Goal: Complete application form: Complete application form

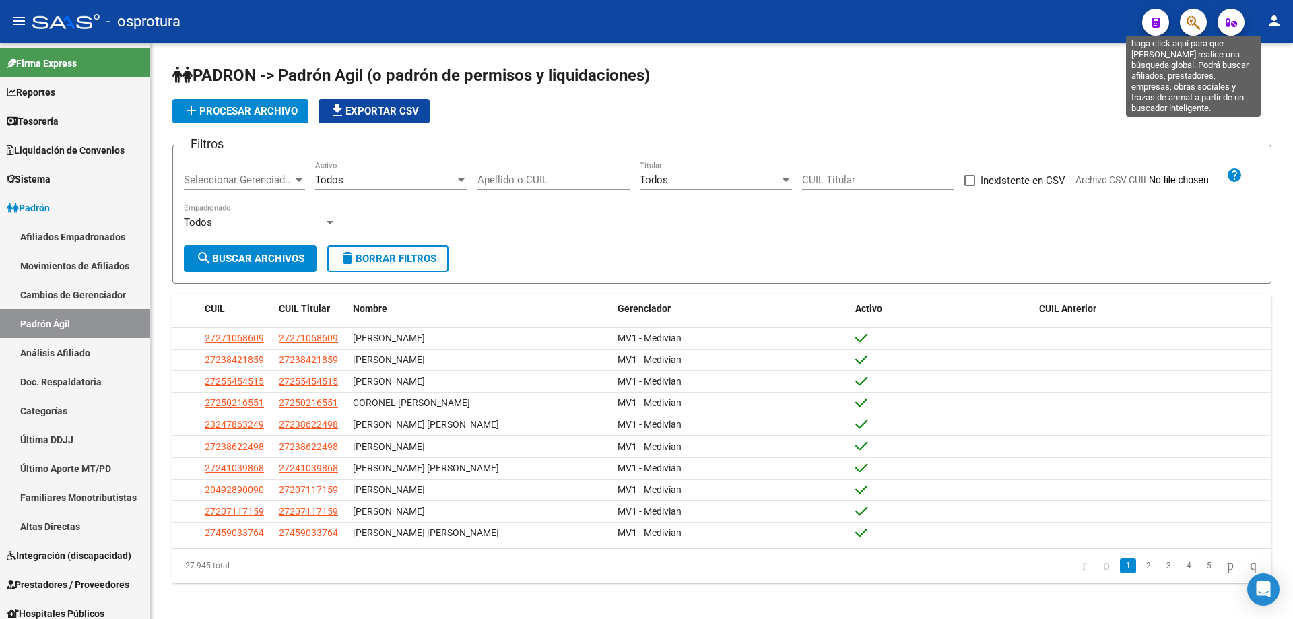
click at [1188, 27] on icon "button" at bounding box center [1192, 22] width 13 height 15
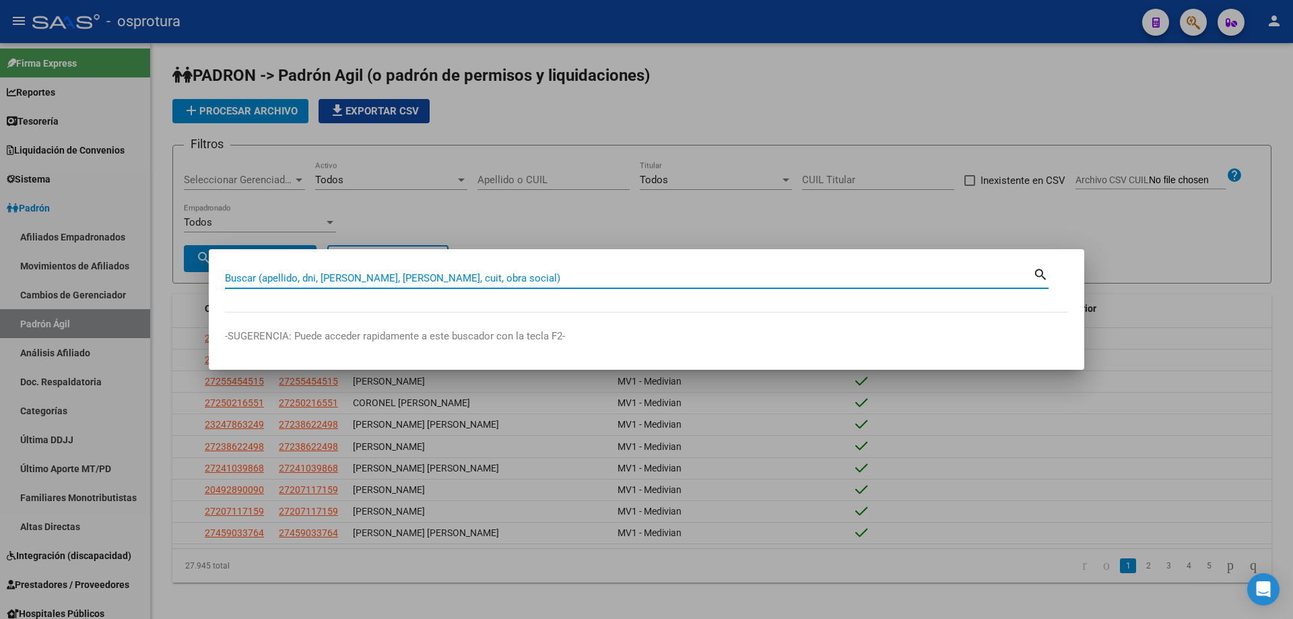
click at [479, 279] on input "Buscar (apellido, dni, [PERSON_NAME], [PERSON_NAME], cuit, obra social)" at bounding box center [629, 278] width 808 height 12
paste input "20-36723187-5"
type input "20367231875"
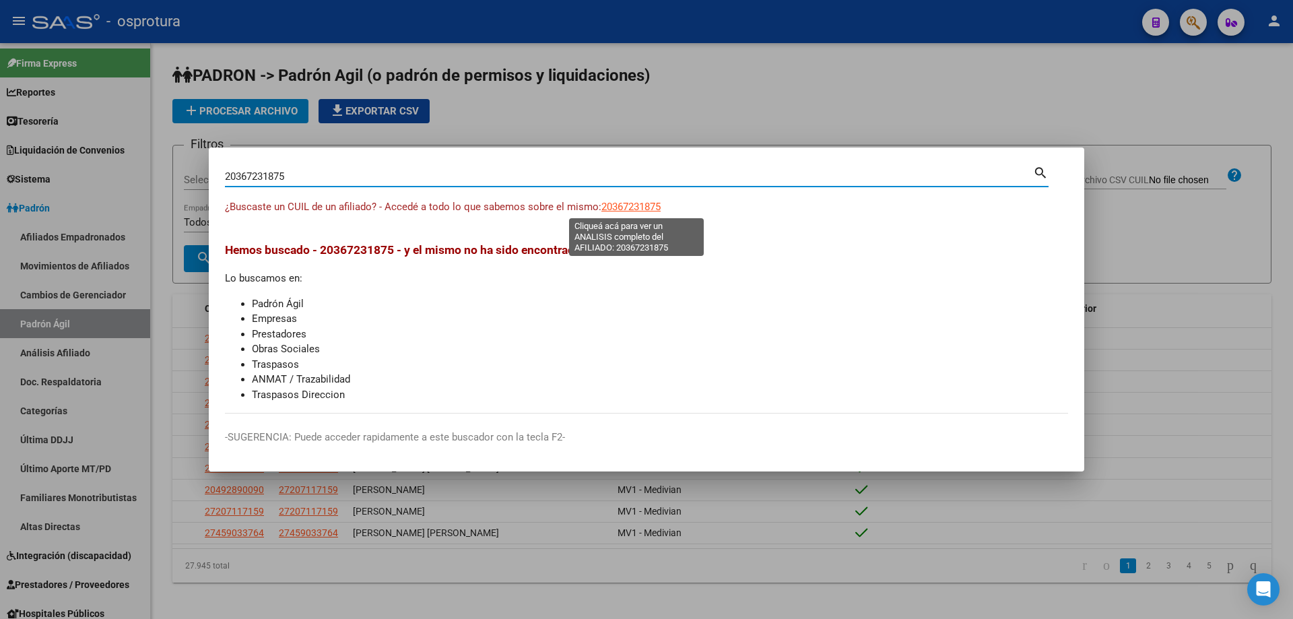
click at [621, 208] on span "20367231875" at bounding box center [630, 207] width 59 height 12
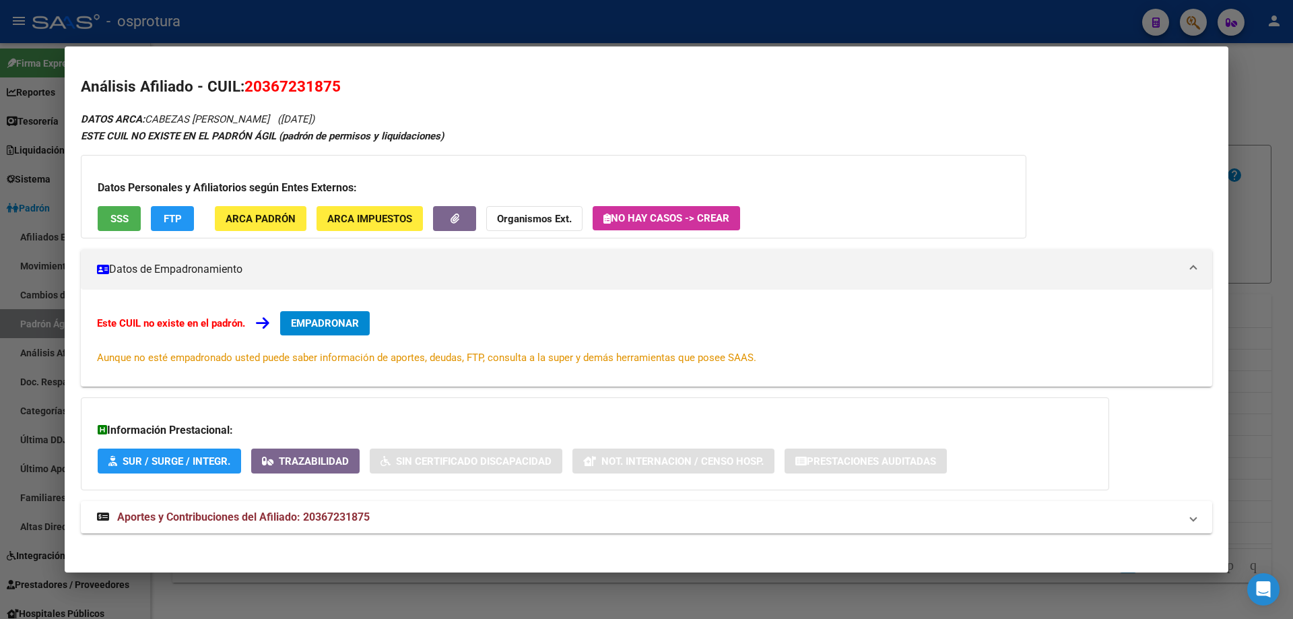
click at [357, 323] on span "EMPADRONAR" at bounding box center [325, 323] width 68 height 12
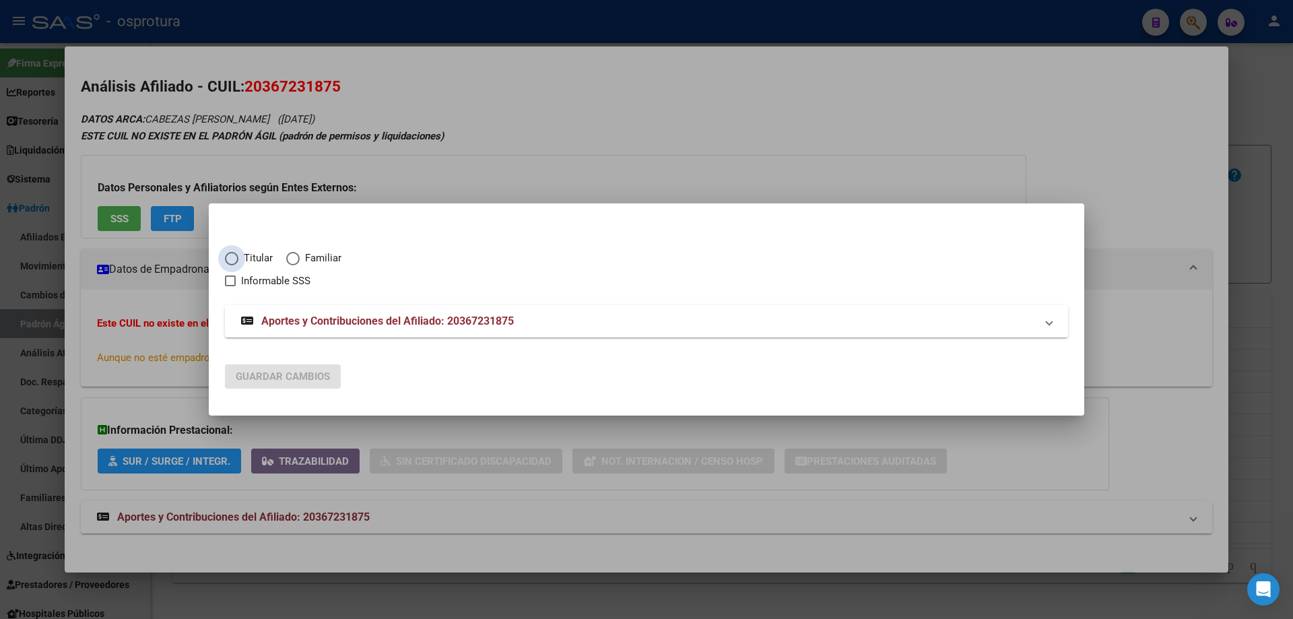
click at [242, 258] on span "Titular" at bounding box center [255, 257] width 34 height 15
click at [238, 258] on input "Titular" at bounding box center [231, 258] width 13 height 13
radio input "true"
checkbox input "true"
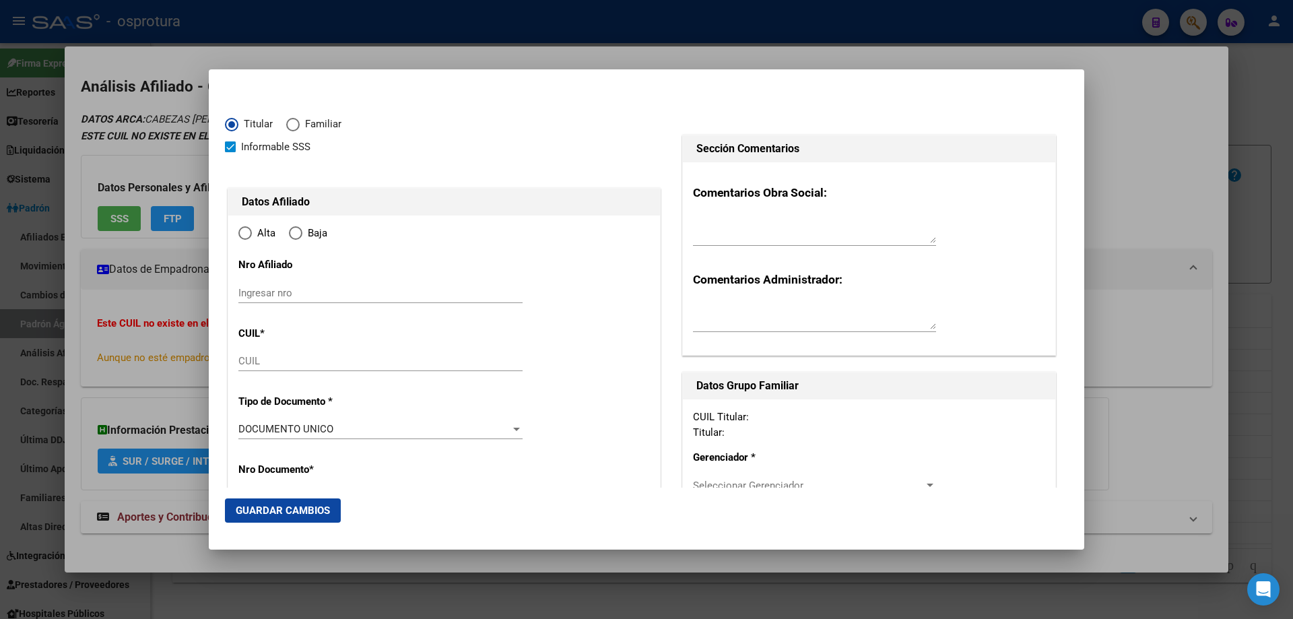
type input "20-36723187-5"
radio input "true"
type input "36723187"
type input "CABEZAS"
type input "[PERSON_NAME]"
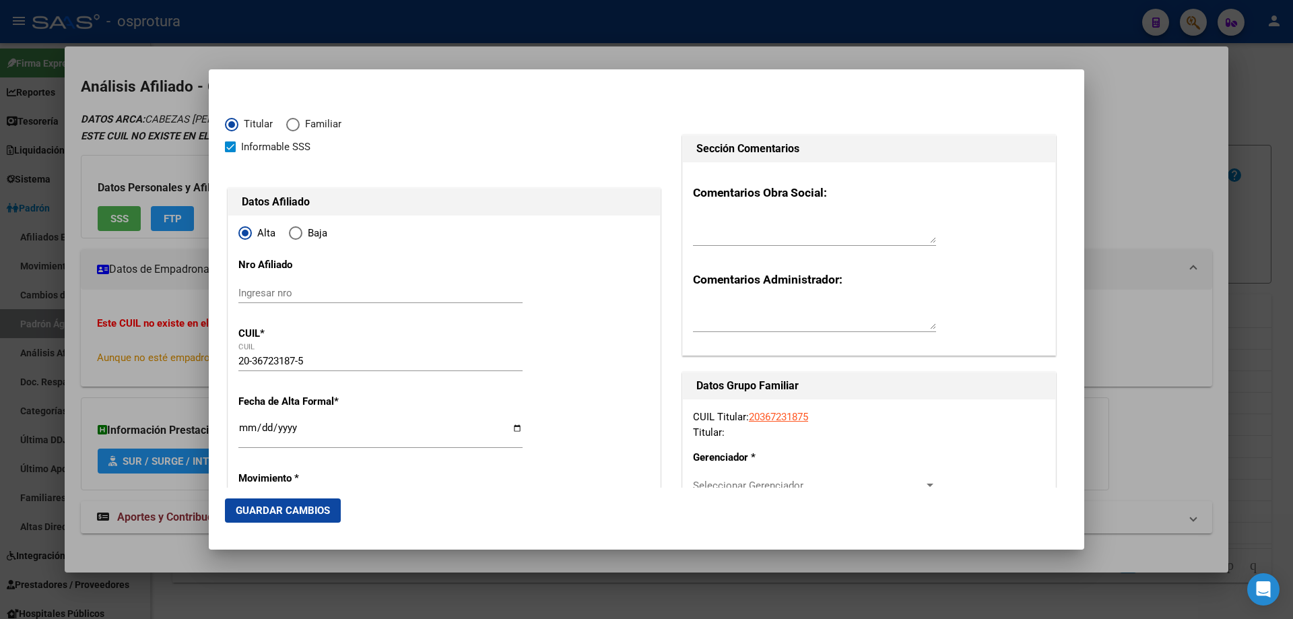
type input "[DATE]"
type input "CABA"
type input "1246"
type input "[PERSON_NAME] DE"
type input "1755"
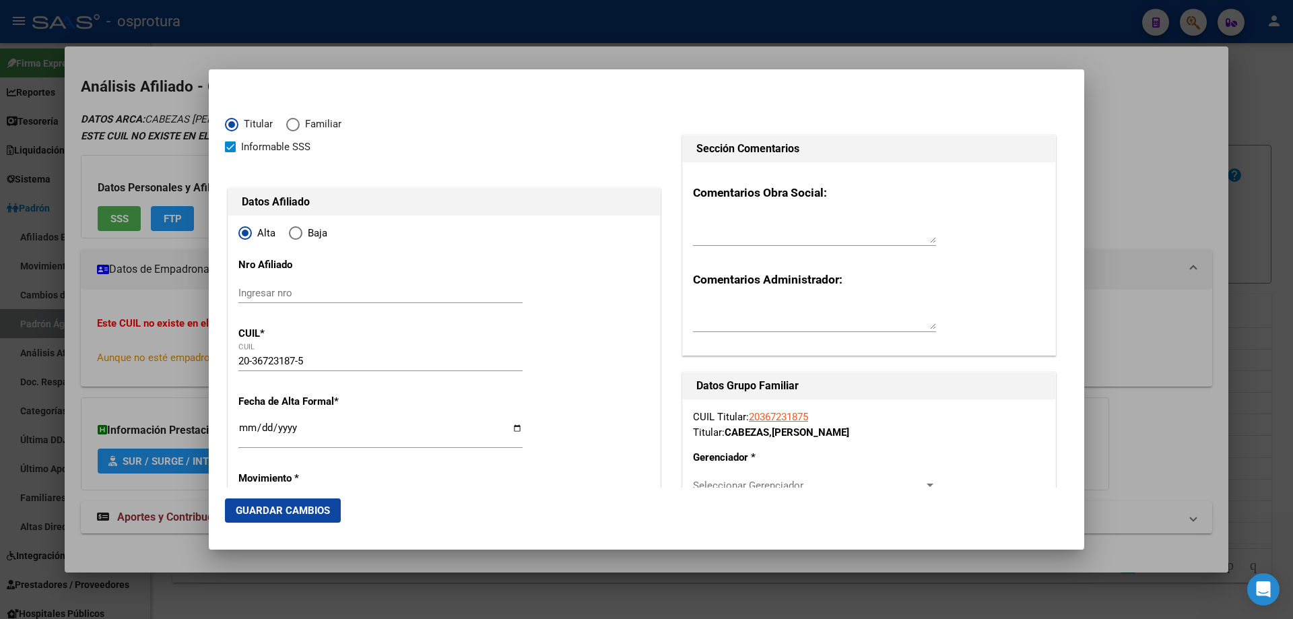
scroll to position [135, 0]
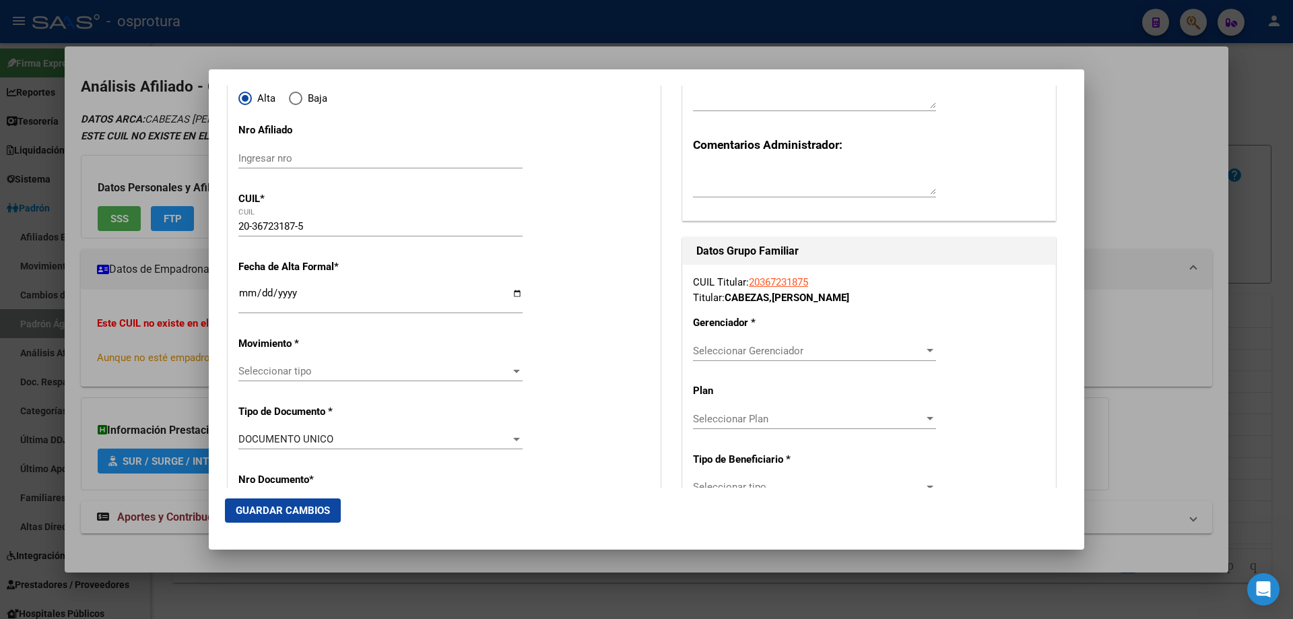
click at [243, 294] on input "Ingresar fecha" at bounding box center [380, 299] width 284 height 22
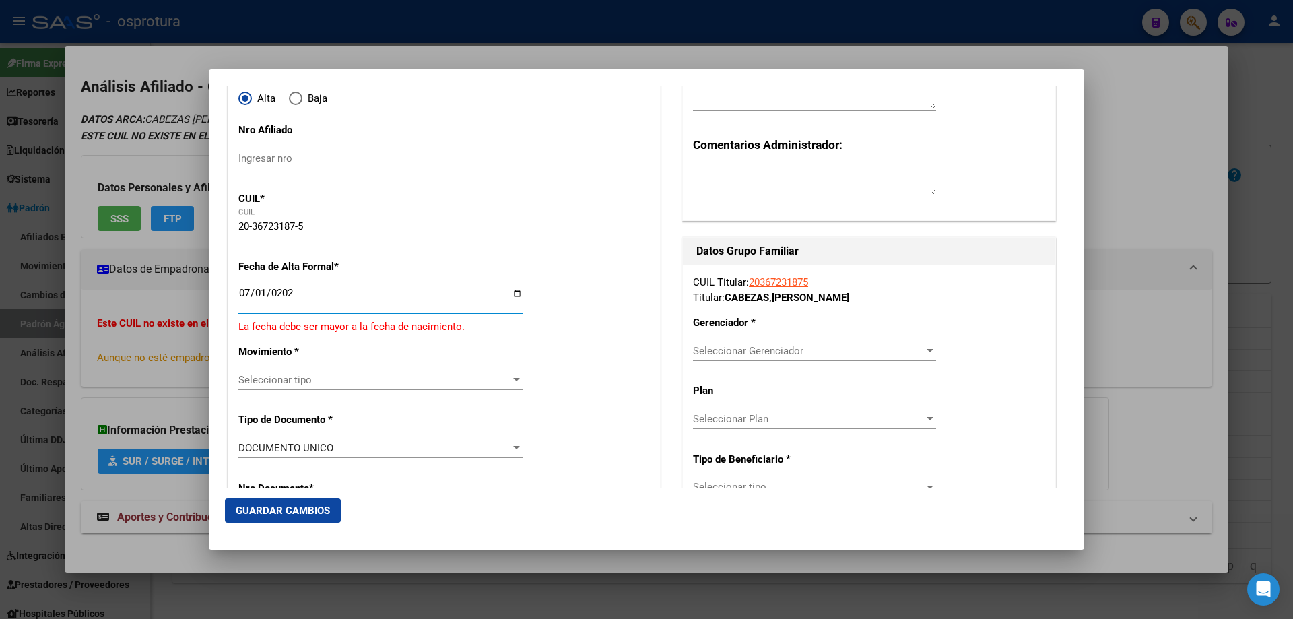
type input "[DATE]"
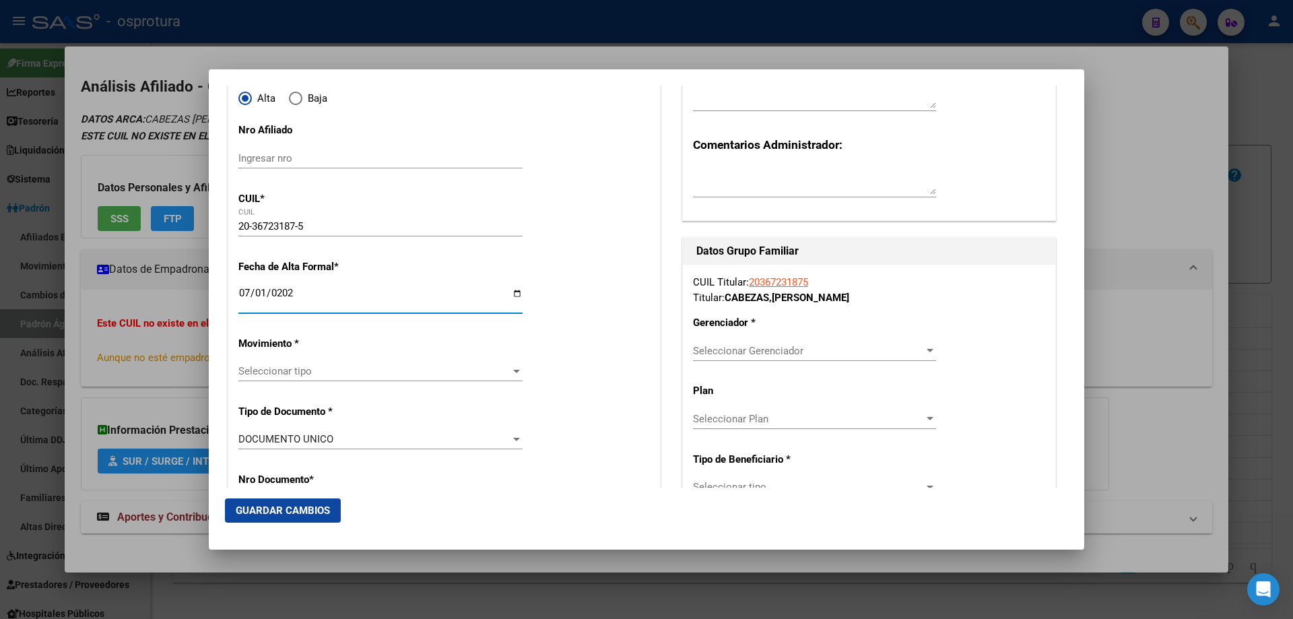
click at [308, 374] on span "Seleccionar tipo" at bounding box center [374, 371] width 272 height 12
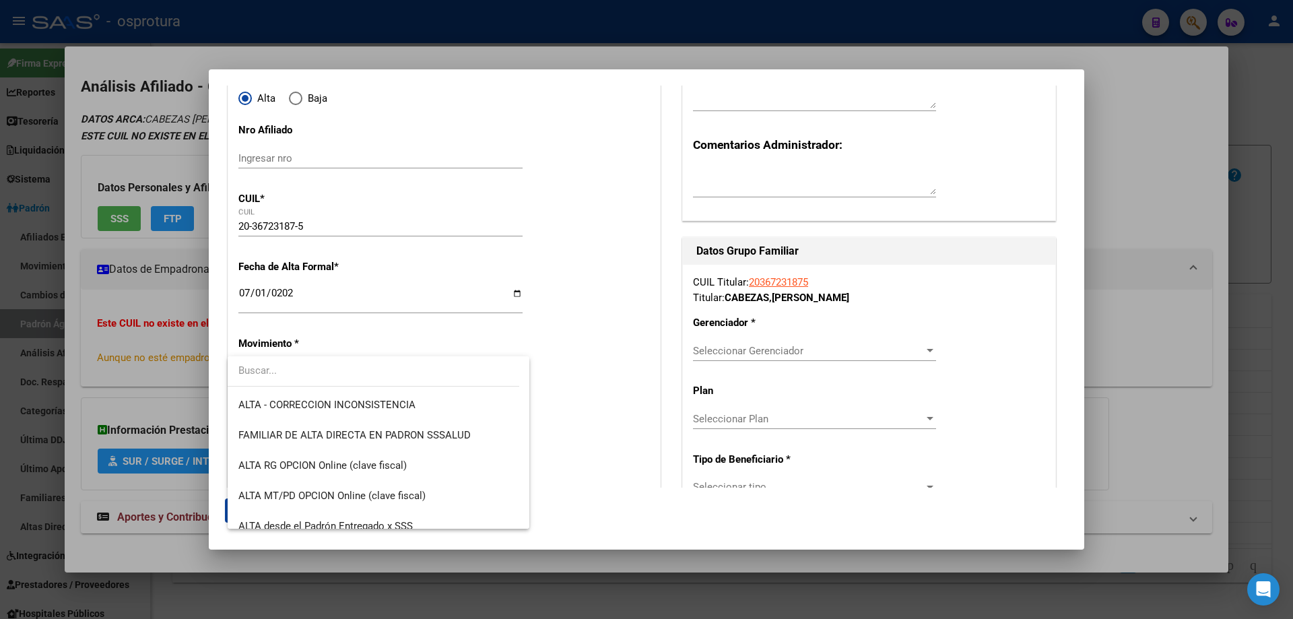
scroll to position [337, 0]
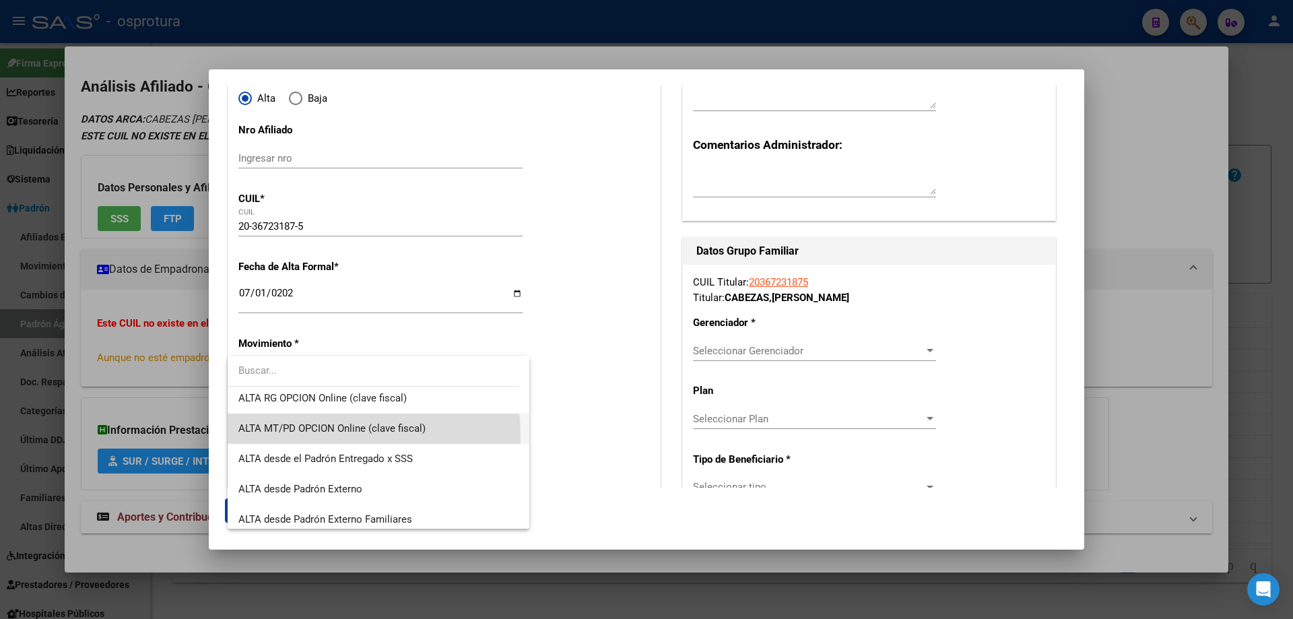
click at [337, 435] on span "ALTA MT/PD OPCION Online (clave fiscal)" at bounding box center [378, 428] width 280 height 30
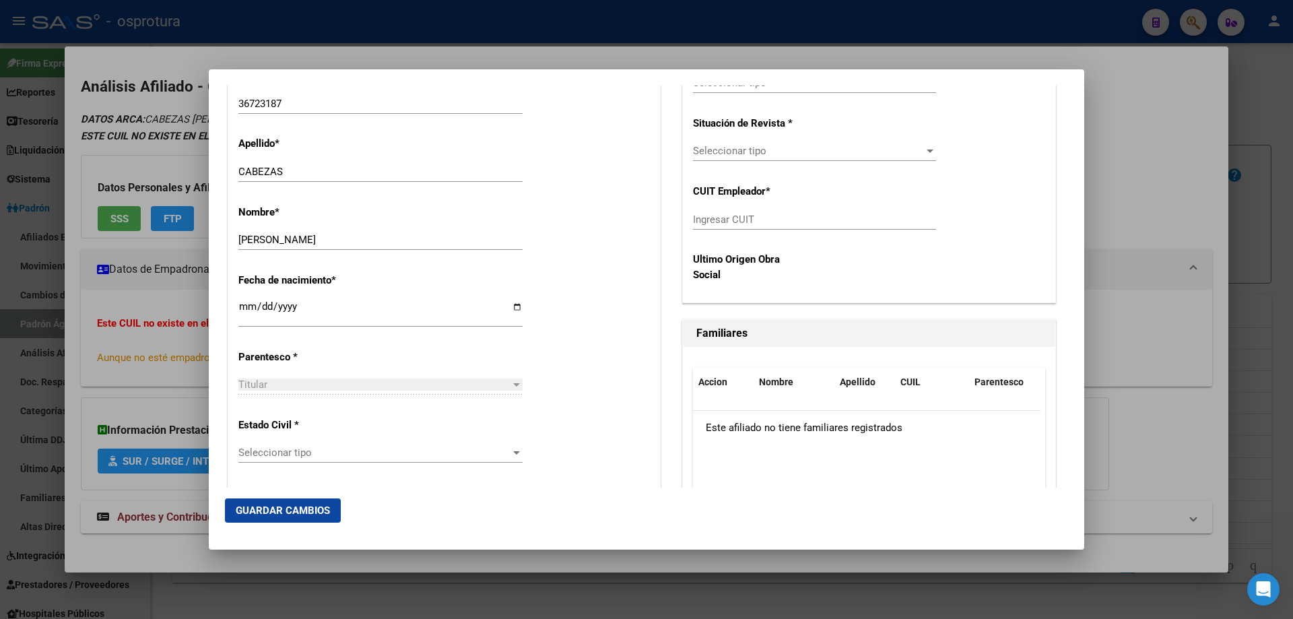
scroll to position [606, 0]
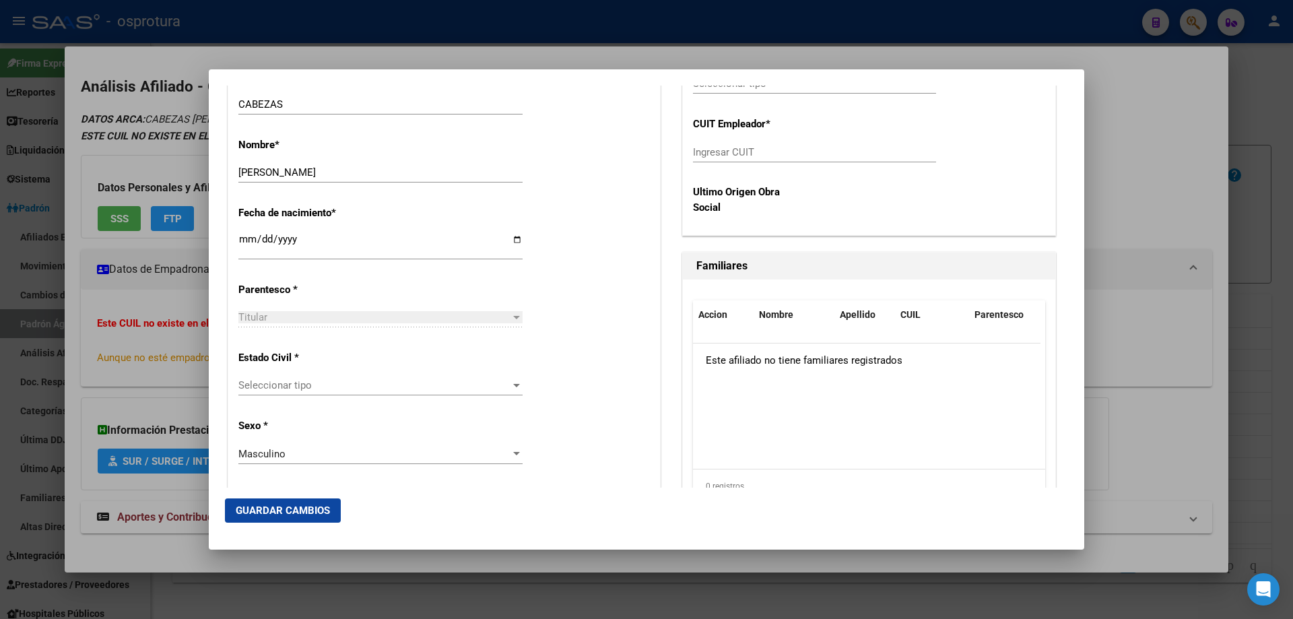
click at [344, 389] on span "Seleccionar tipo" at bounding box center [374, 385] width 272 height 12
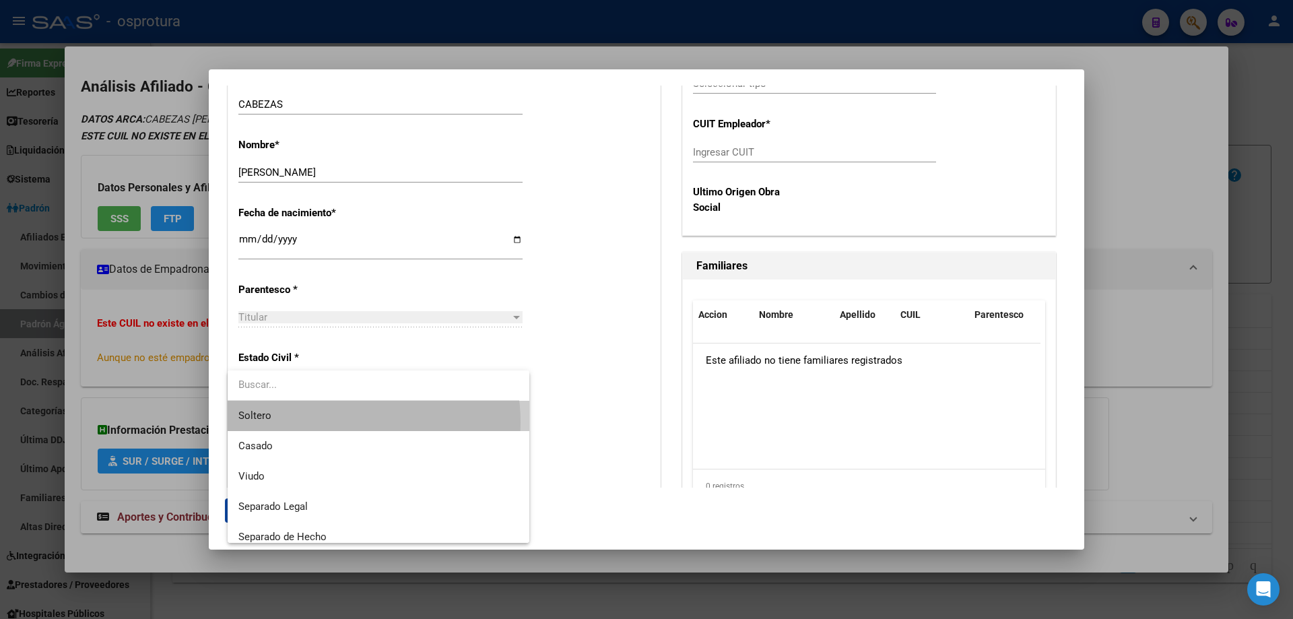
click at [332, 422] on span "Soltero" at bounding box center [378, 416] width 280 height 30
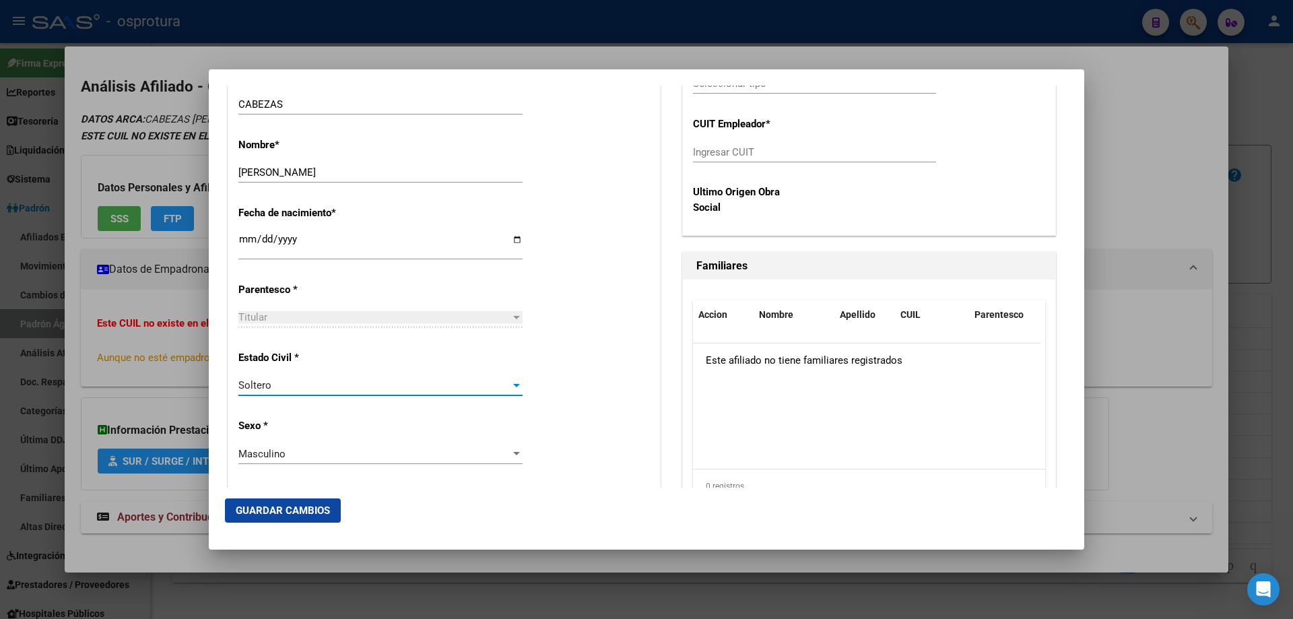
scroll to position [202, 0]
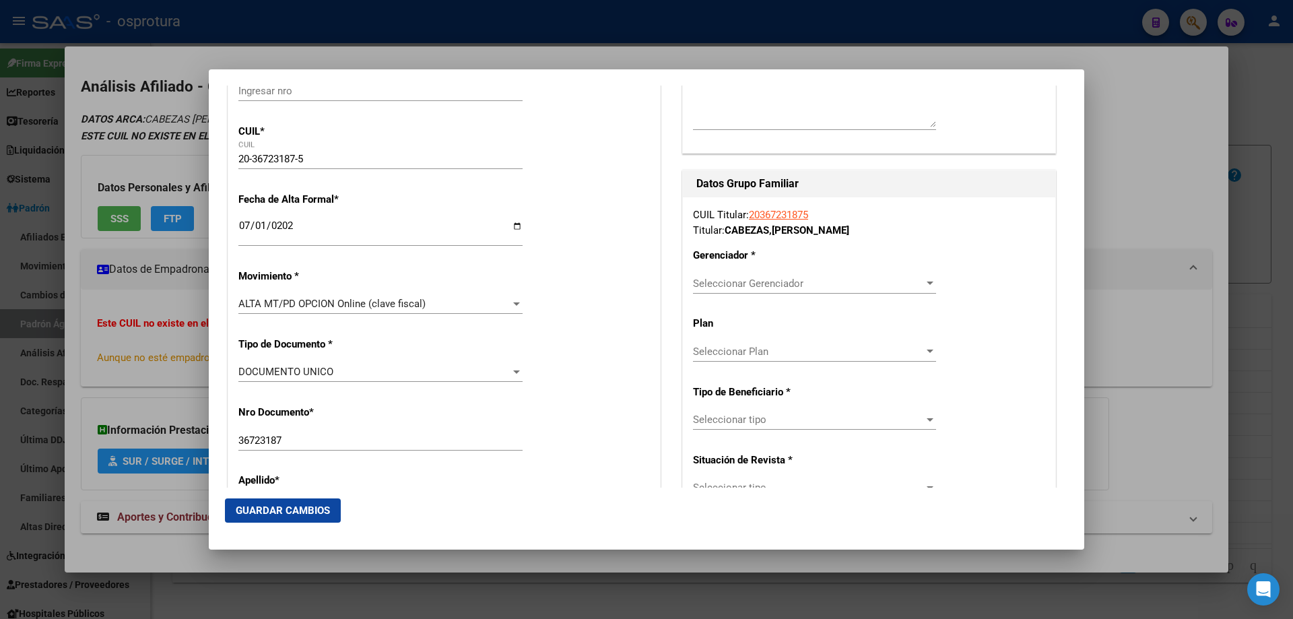
click at [769, 278] on span "Seleccionar Gerenciador" at bounding box center [808, 283] width 231 height 12
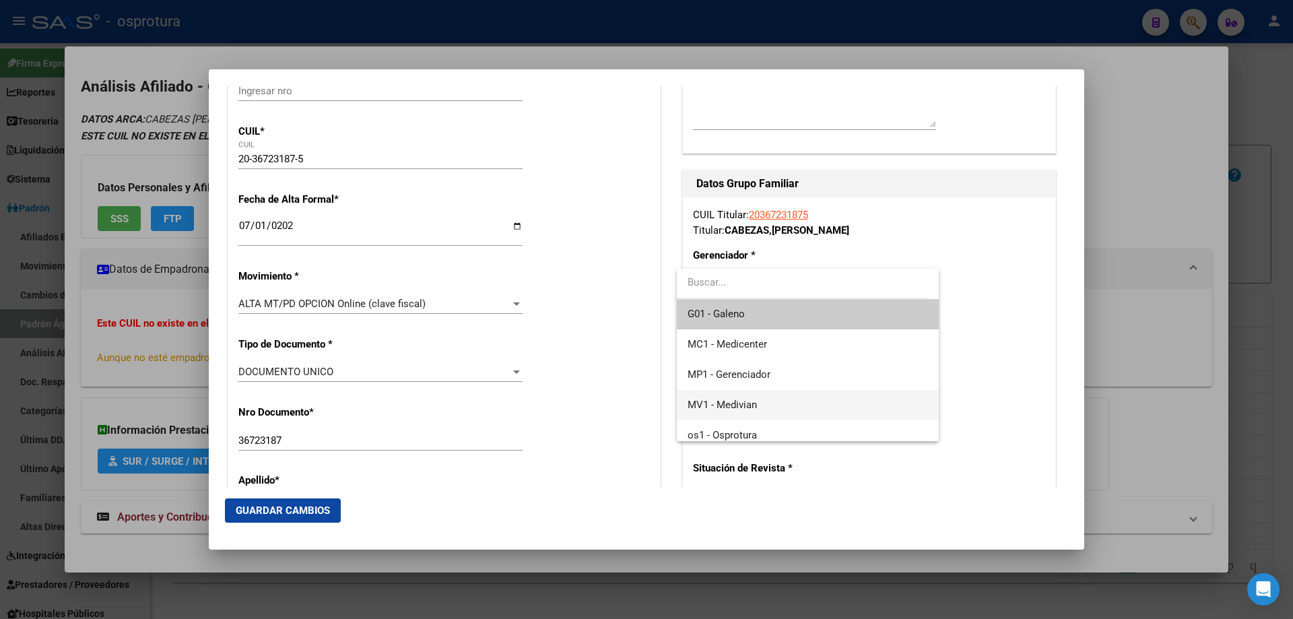
click at [765, 407] on span "MV1 - Medivian" at bounding box center [807, 405] width 240 height 30
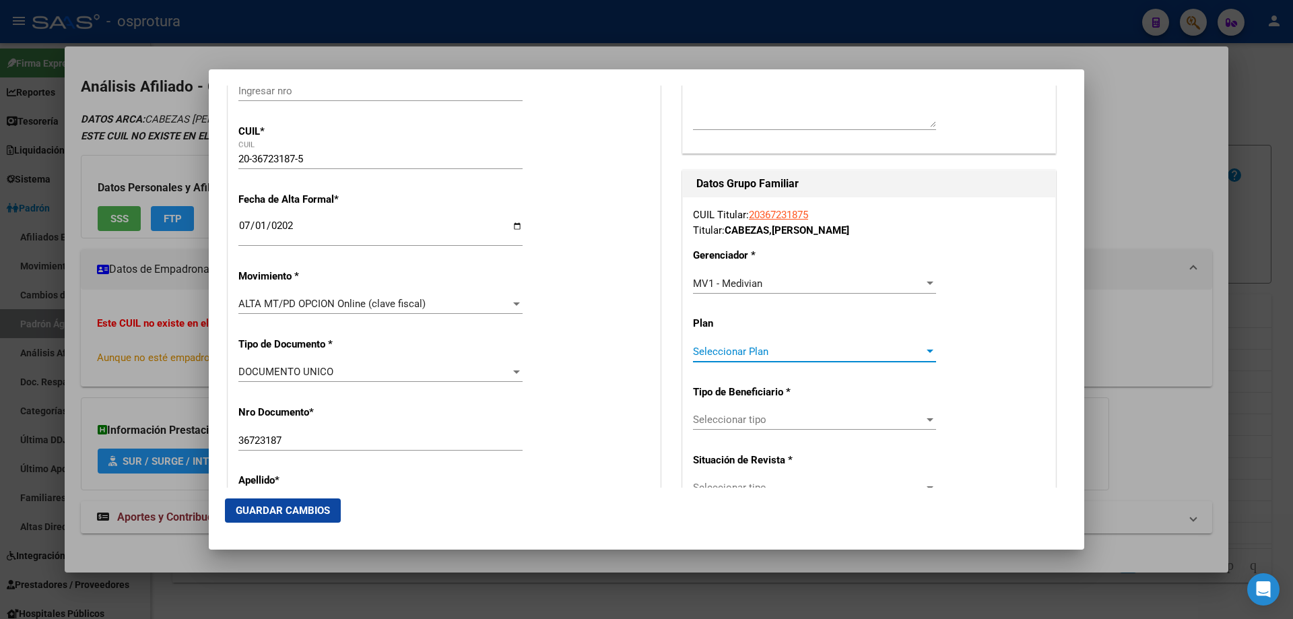
click at [749, 353] on span "Seleccionar Plan" at bounding box center [808, 351] width 231 height 12
click at [751, 421] on div at bounding box center [646, 309] width 1293 height 619
click at [751, 421] on span "Seleccionar tipo" at bounding box center [808, 419] width 231 height 12
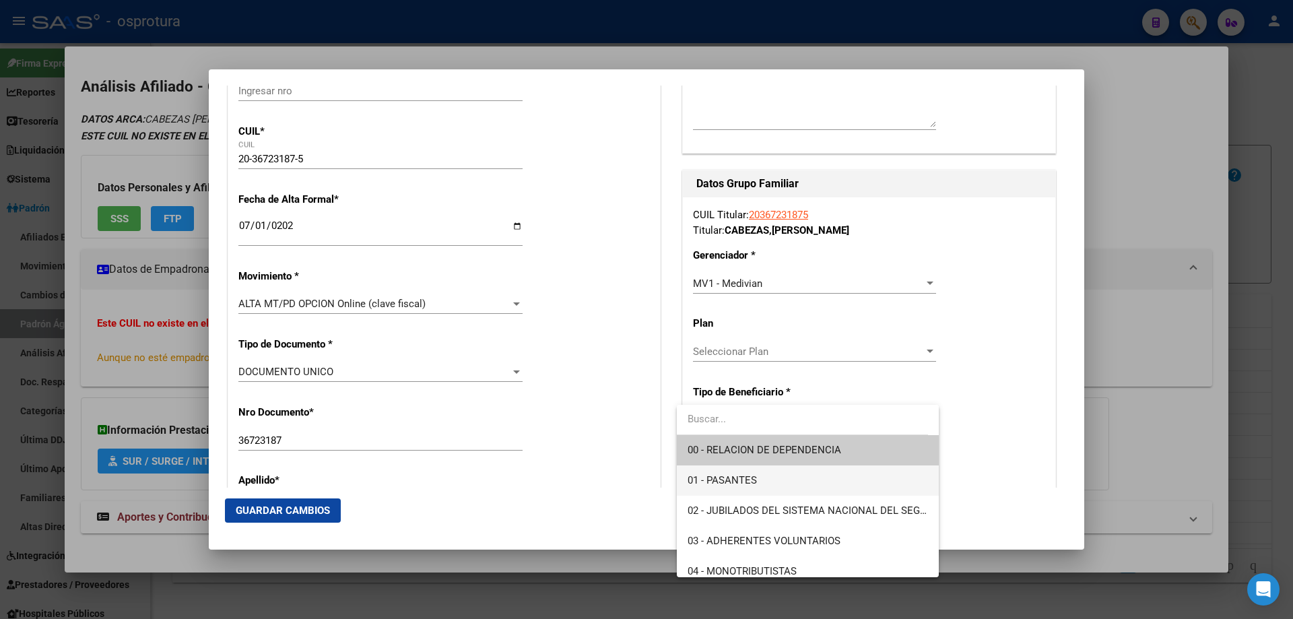
scroll to position [135, 0]
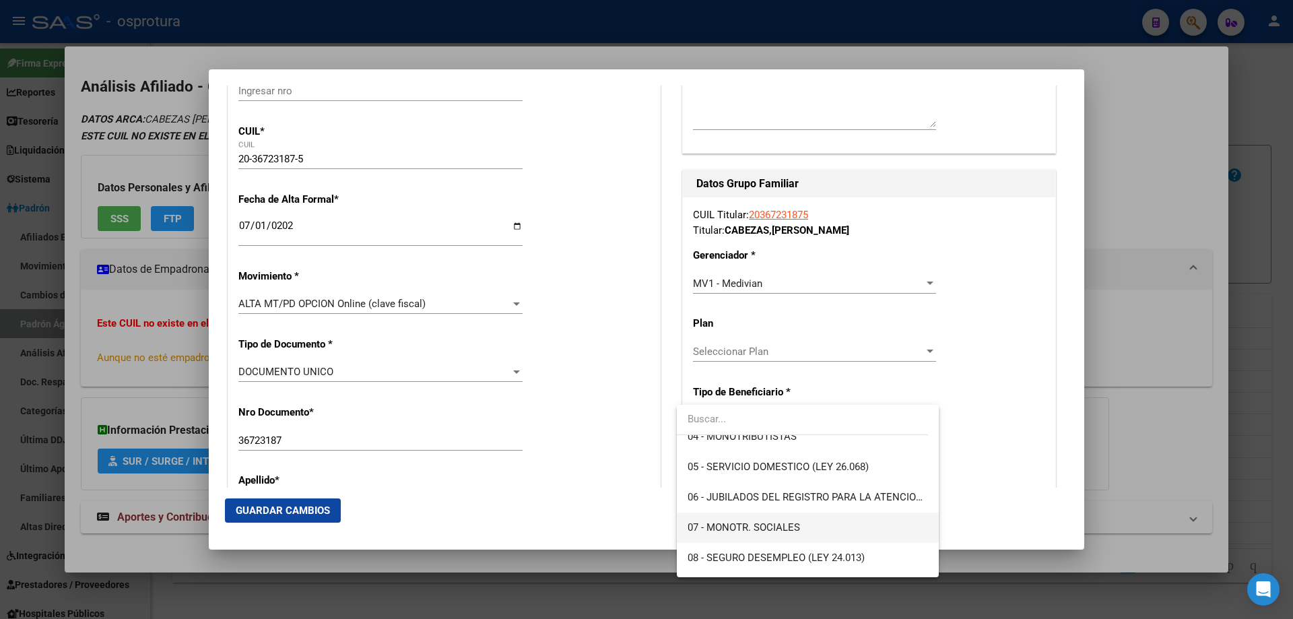
click at [768, 534] on span "07 - MONOTR. SOCIALES" at bounding box center [807, 527] width 240 height 30
type input "20-36723187-5"
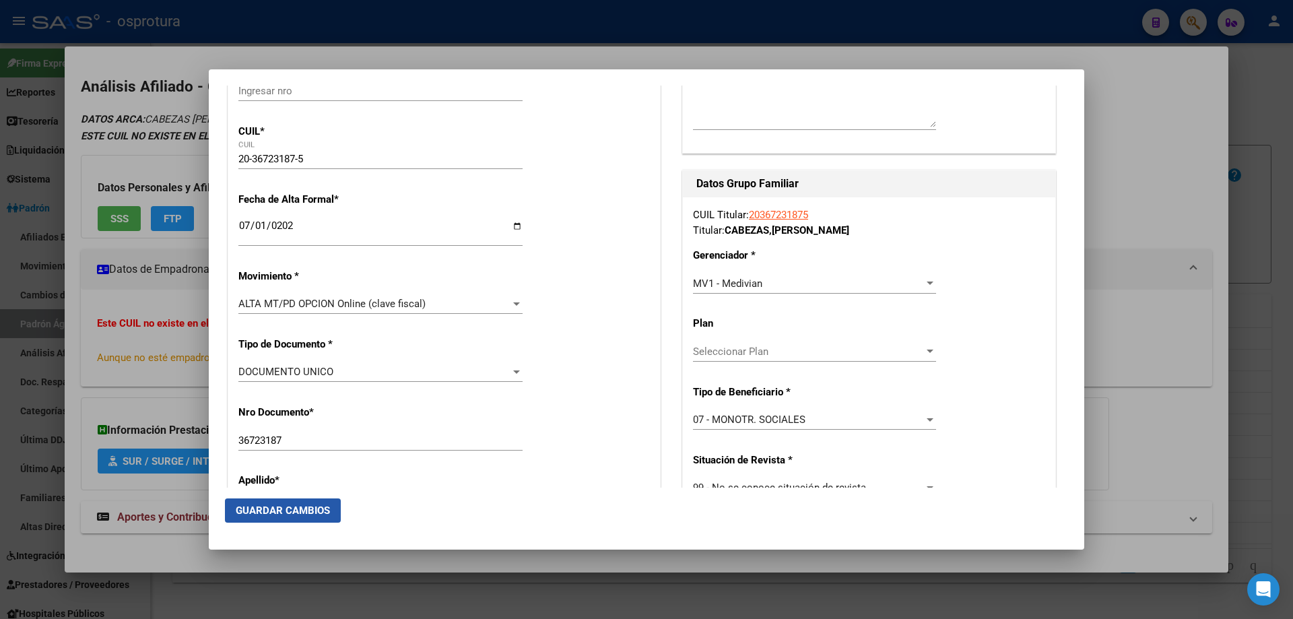
click at [279, 515] on span "Guardar Cambios" at bounding box center [283, 510] width 94 height 12
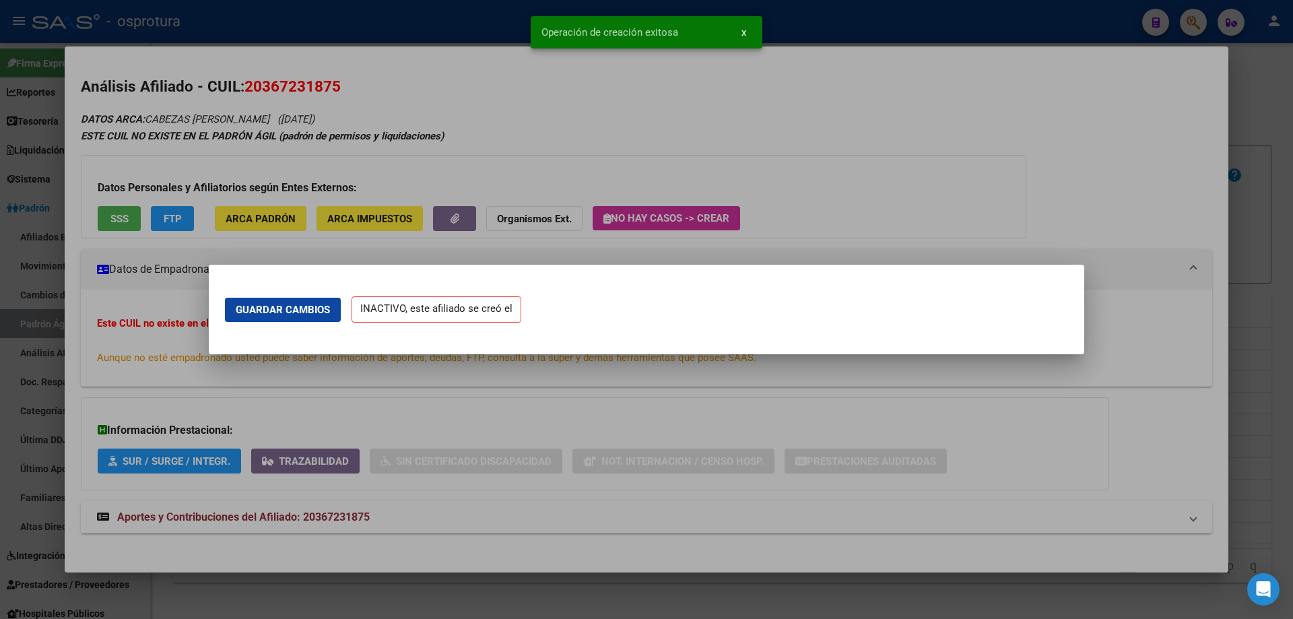
scroll to position [0, 0]
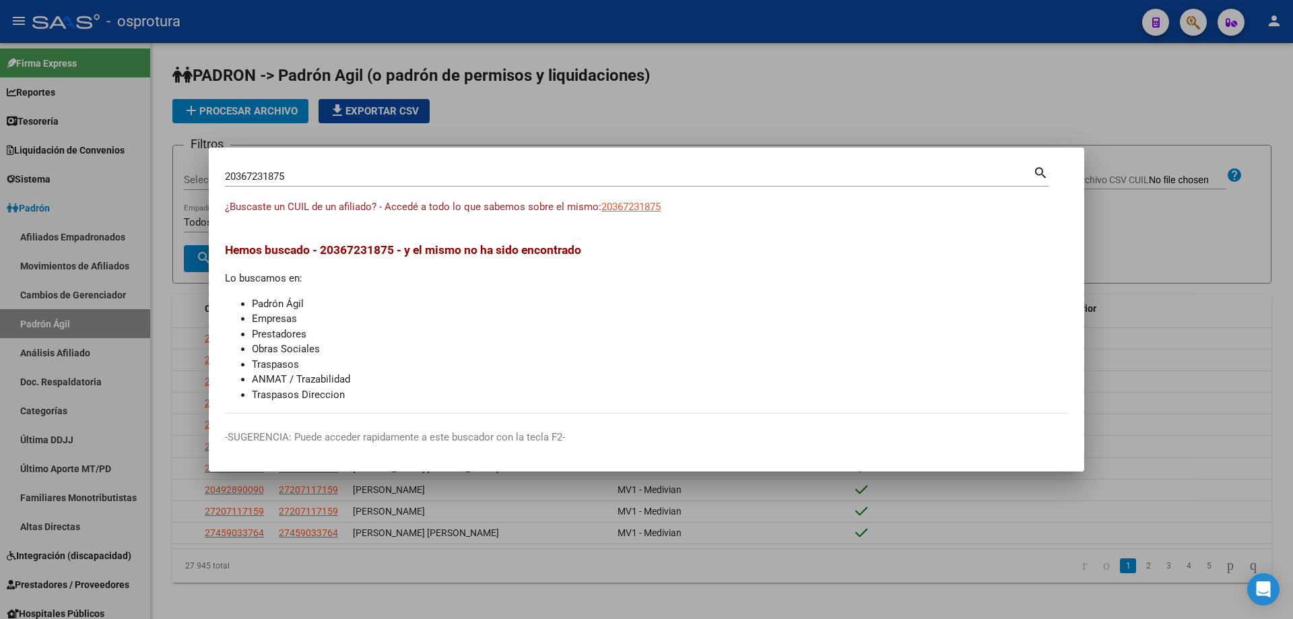
click at [523, 182] on input "20367231875" at bounding box center [629, 176] width 808 height 12
paste input "-36755417-8"
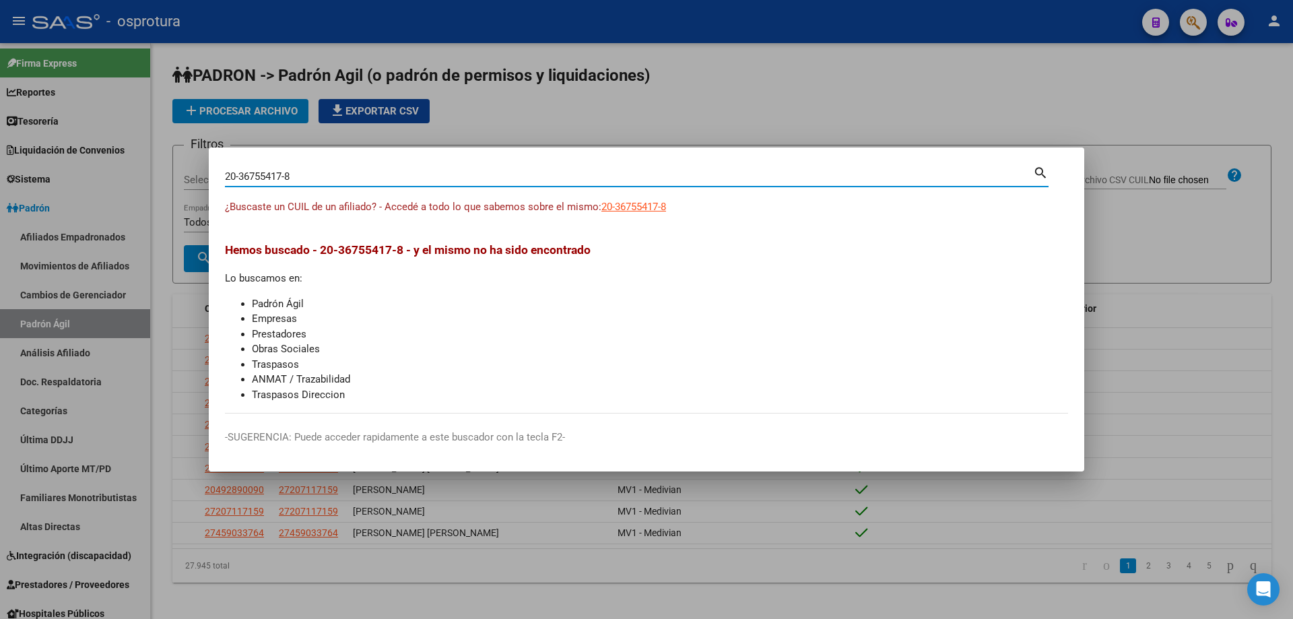
type input "20367554178"
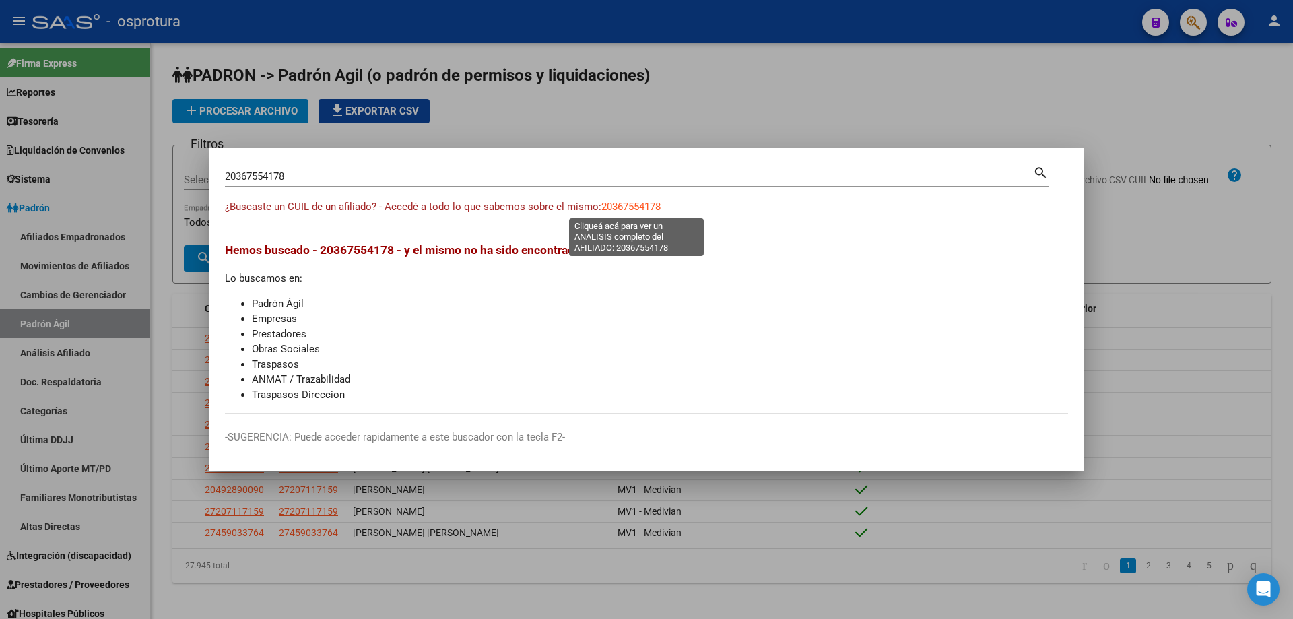
click at [626, 204] on span "20367554178" at bounding box center [630, 207] width 59 height 12
type textarea "20367554178"
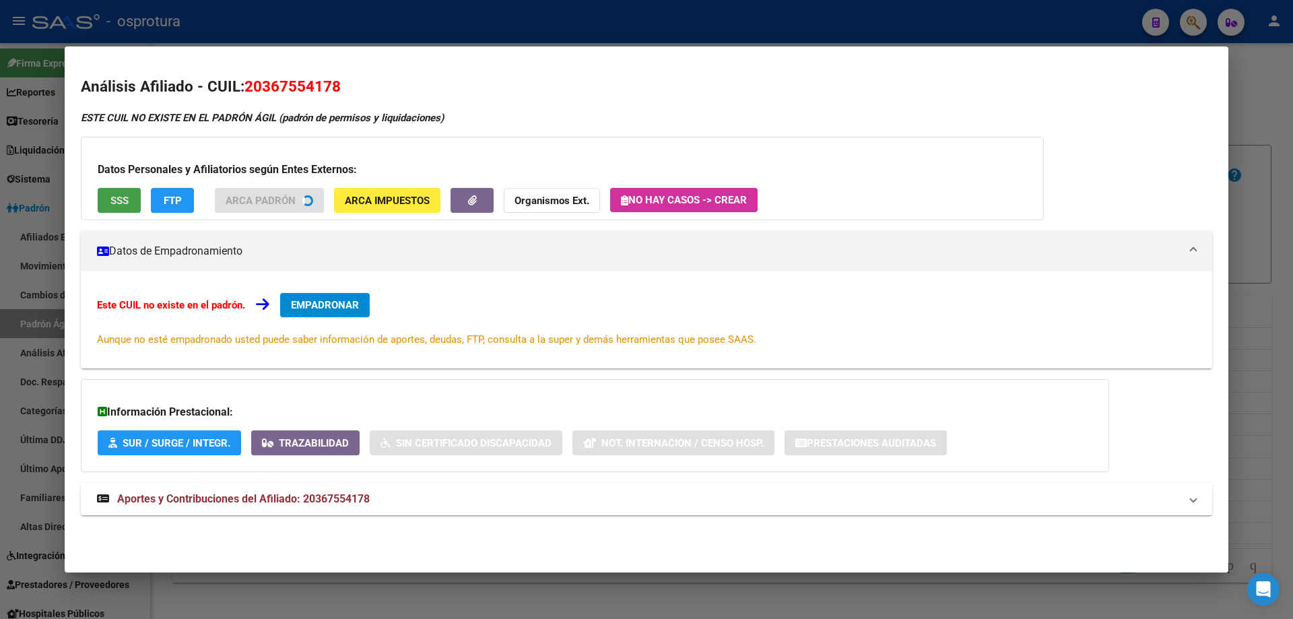
click at [118, 200] on span "SSS" at bounding box center [119, 201] width 18 height 12
